Goal: Task Accomplishment & Management: Manage account settings

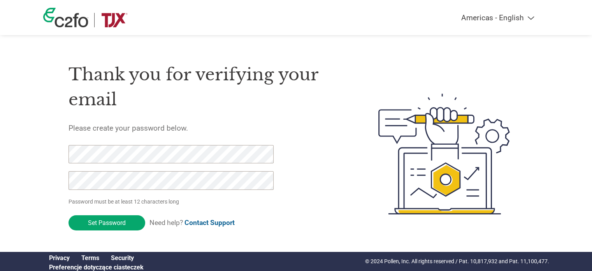
click at [65, 18] on img at bounding box center [65, 17] width 45 height 19
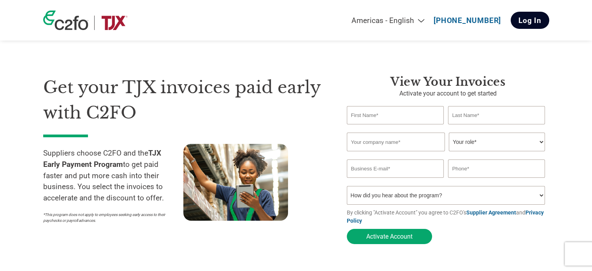
click at [517, 18] on link "Log In" at bounding box center [530, 20] width 39 height 17
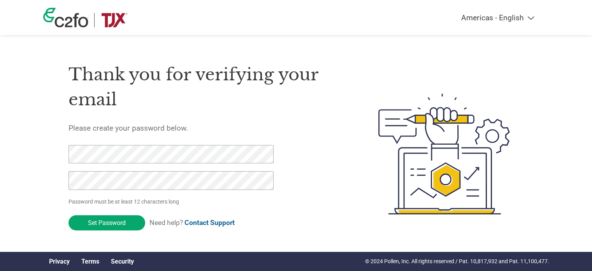
click at [65, 15] on img at bounding box center [65, 17] width 45 height 19
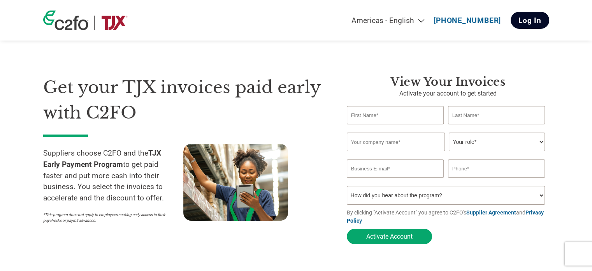
click at [543, 20] on link "Log In" at bounding box center [530, 20] width 39 height 17
